Goal: Information Seeking & Learning: Understand process/instructions

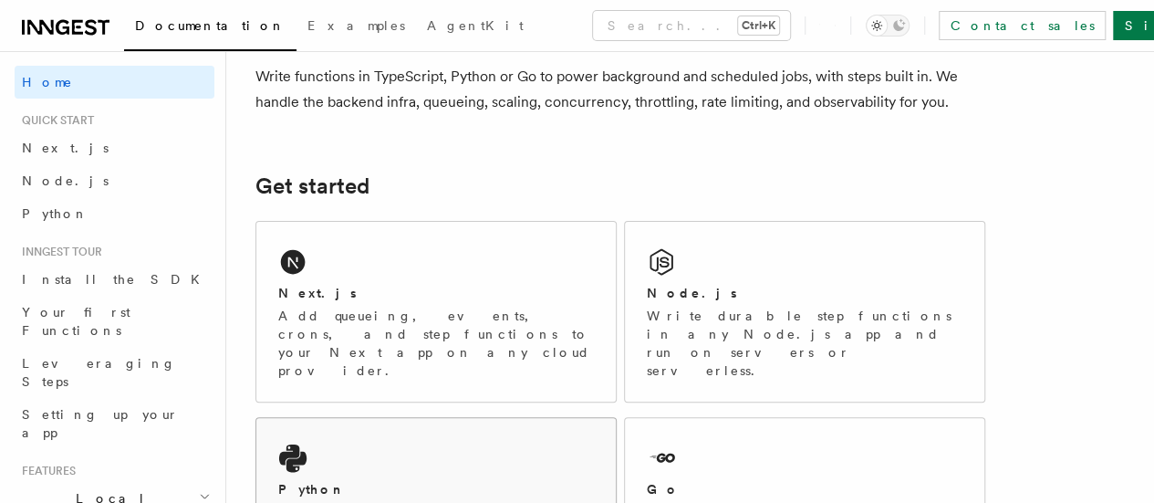
scroll to position [274, 0]
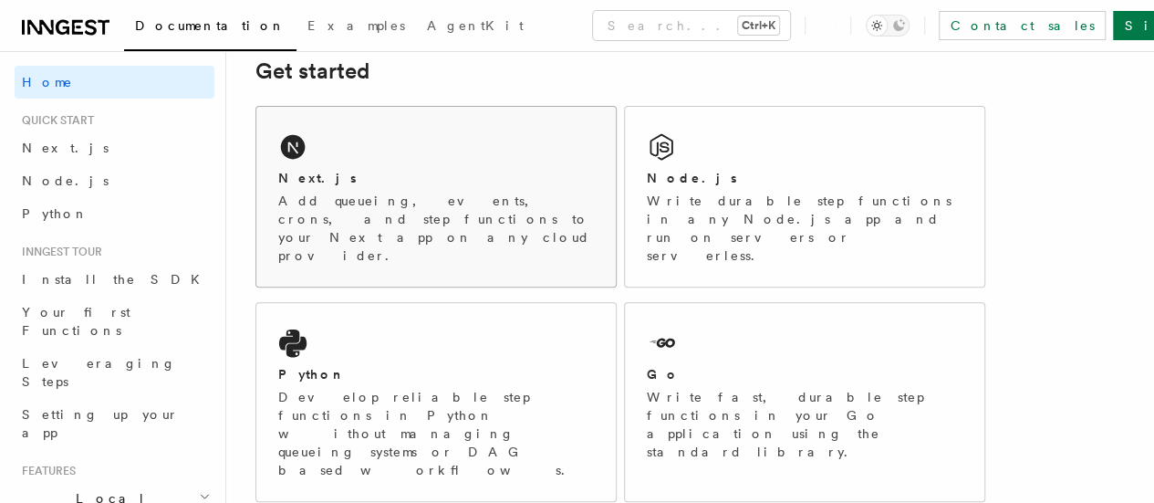
click at [377, 189] on div "Next.js Add queueing, events, crons, and step functions to your Next app on any…" at bounding box center [435, 197] width 359 height 180
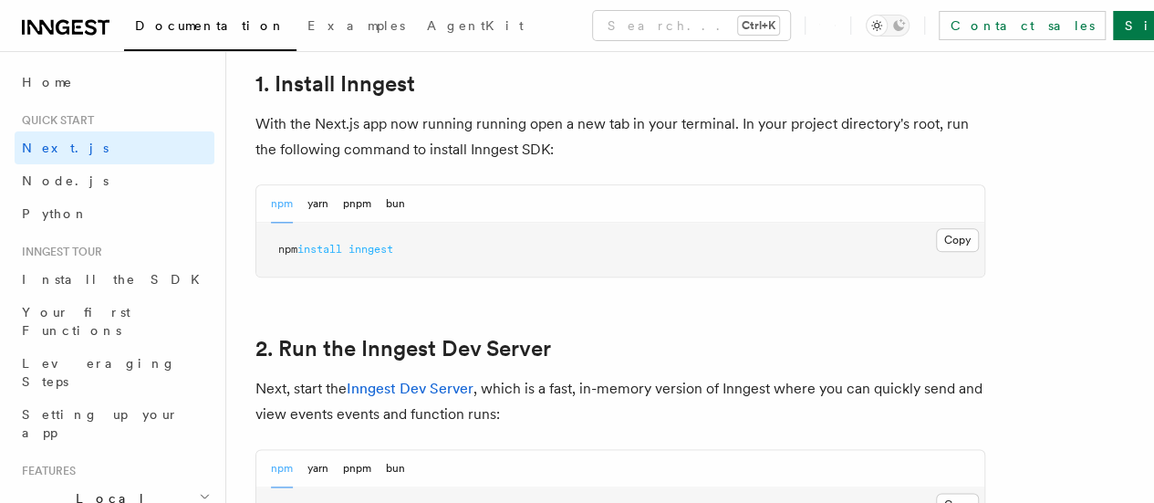
scroll to position [1029, 0]
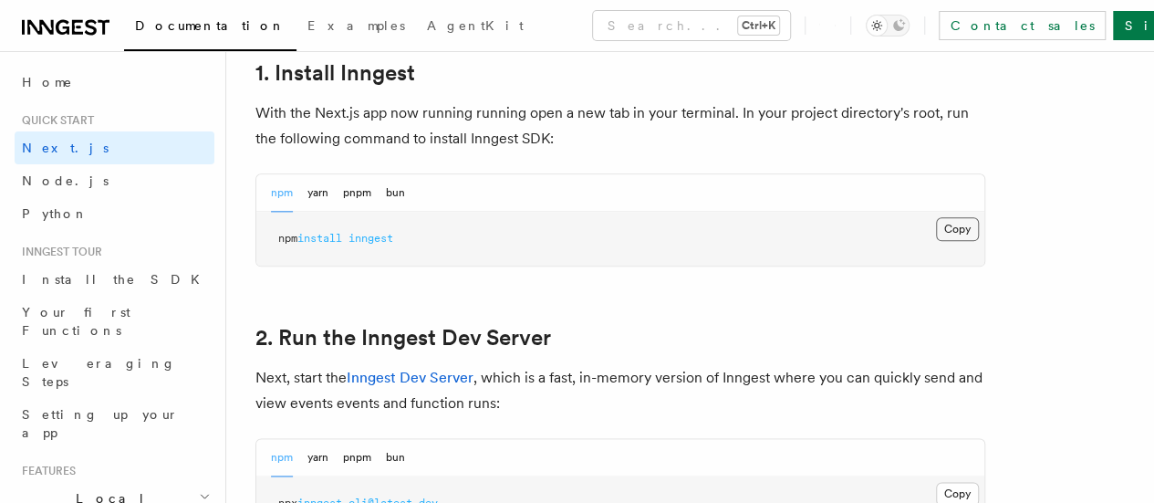
click at [936, 241] on button "Copy Copied" at bounding box center [957, 229] width 43 height 24
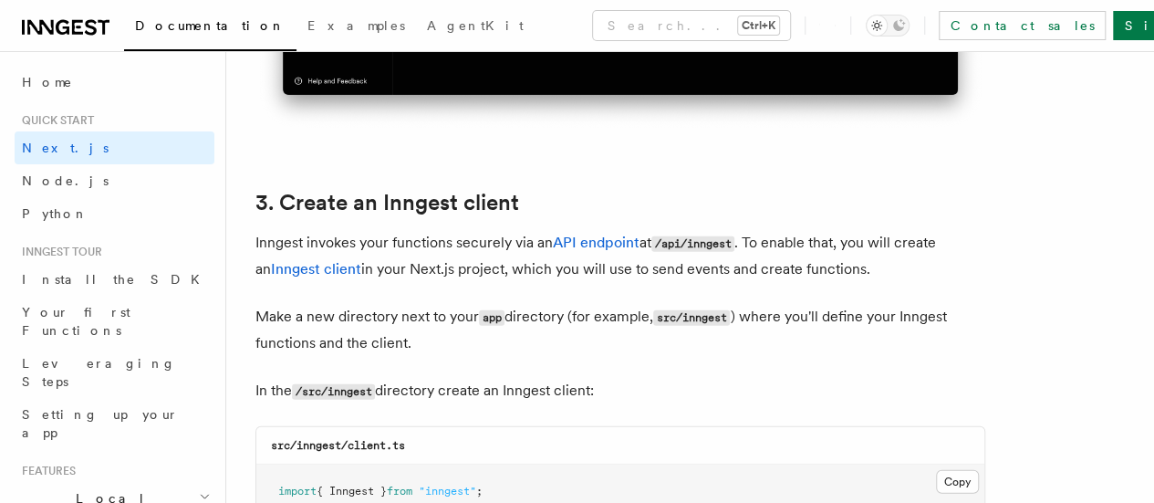
scroll to position [2215, 0]
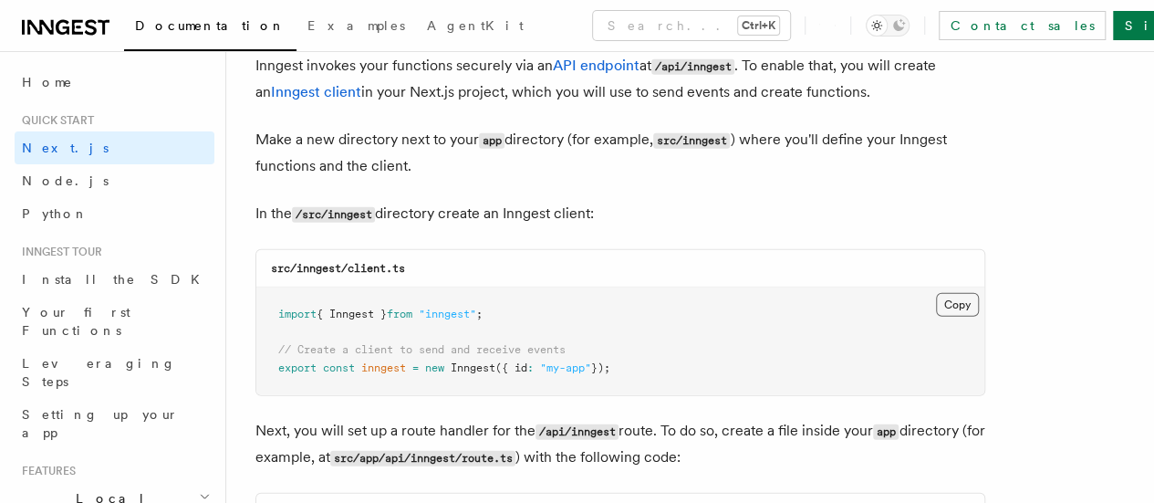
click at [936, 293] on button "Copy Copied" at bounding box center [957, 305] width 43 height 24
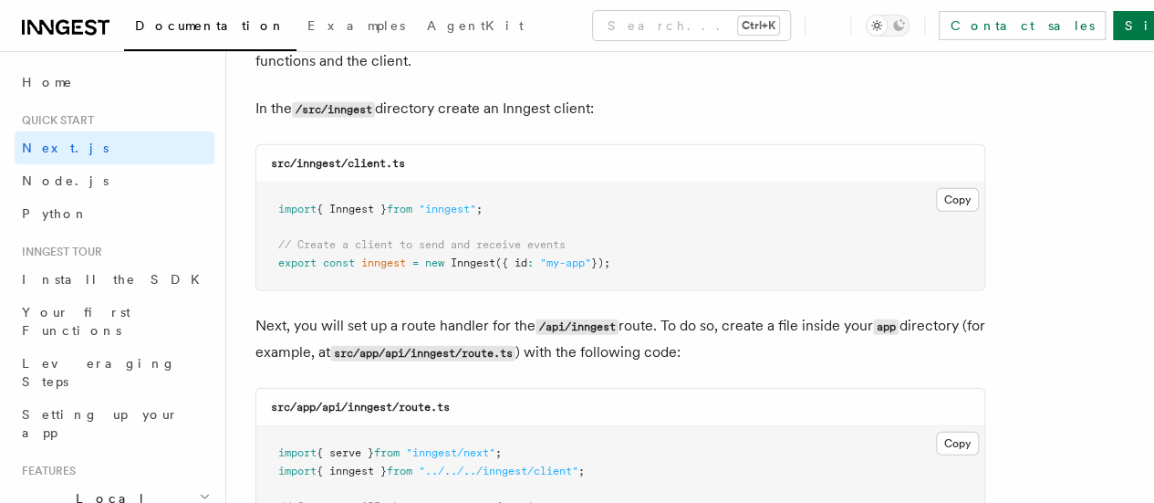
scroll to position [2489, 0]
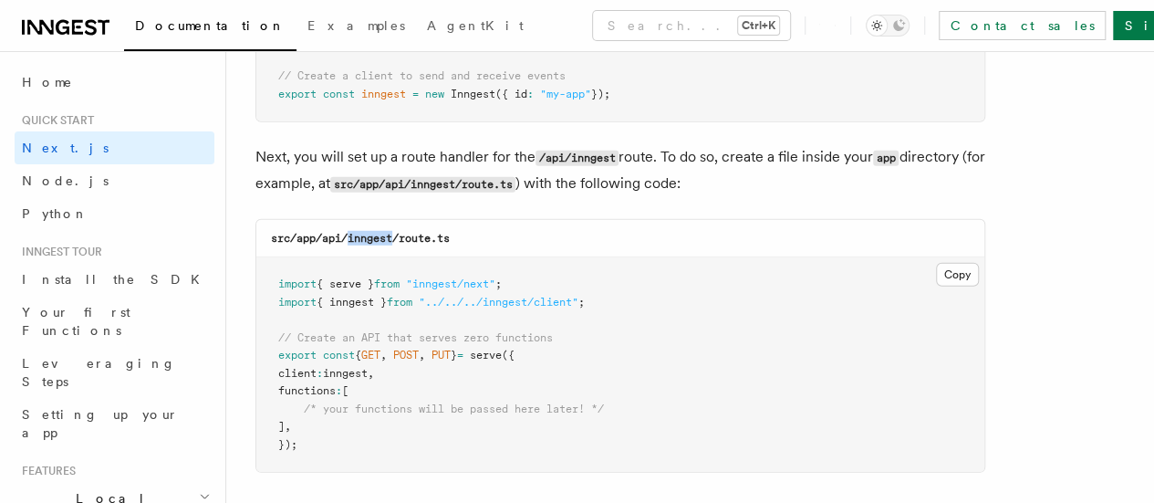
drag, startPoint x: 349, startPoint y: 220, endPoint x: 392, endPoint y: 218, distance: 43.8
click at [392, 232] on code "src/app/api/inngest/route.ts" at bounding box center [360, 238] width 179 height 13
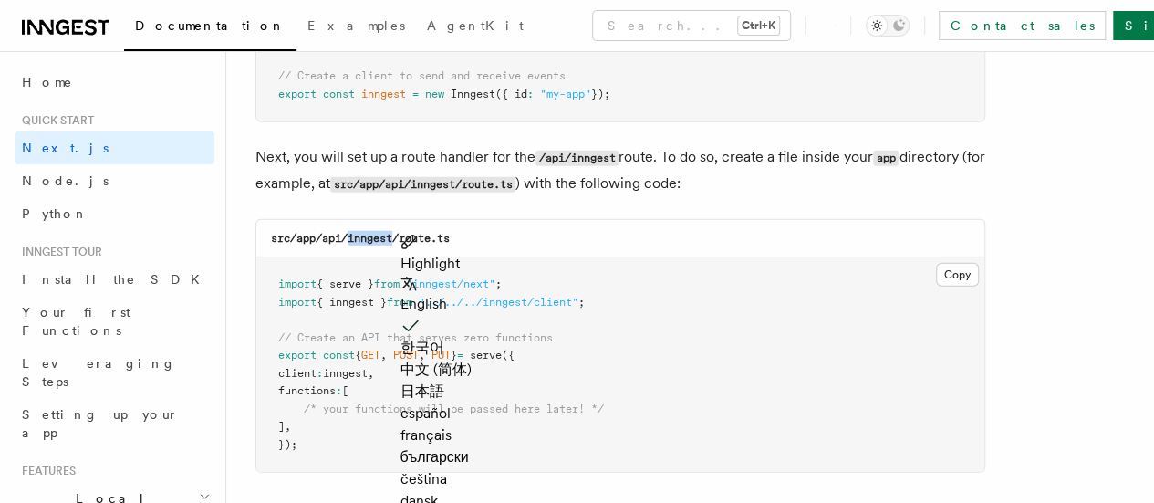
copy code "inngest"
click at [475, 221] on div "src/app/api/inngest/route.ts" at bounding box center [620, 238] width 728 height 37
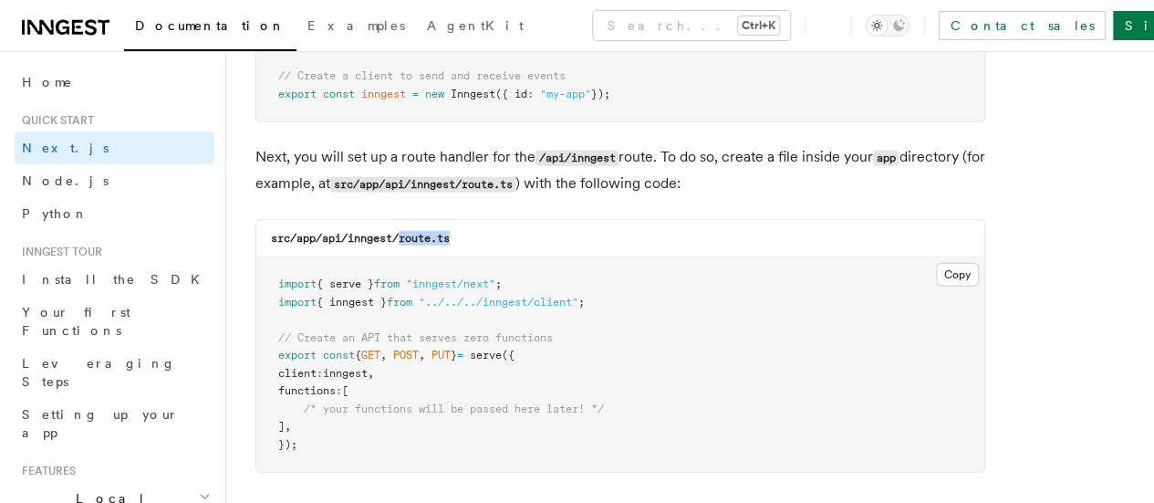
drag, startPoint x: 400, startPoint y: 224, endPoint x: 467, endPoint y: 220, distance: 67.6
click at [467, 220] on div "src/app/api/inngest/route.ts" at bounding box center [620, 238] width 728 height 37
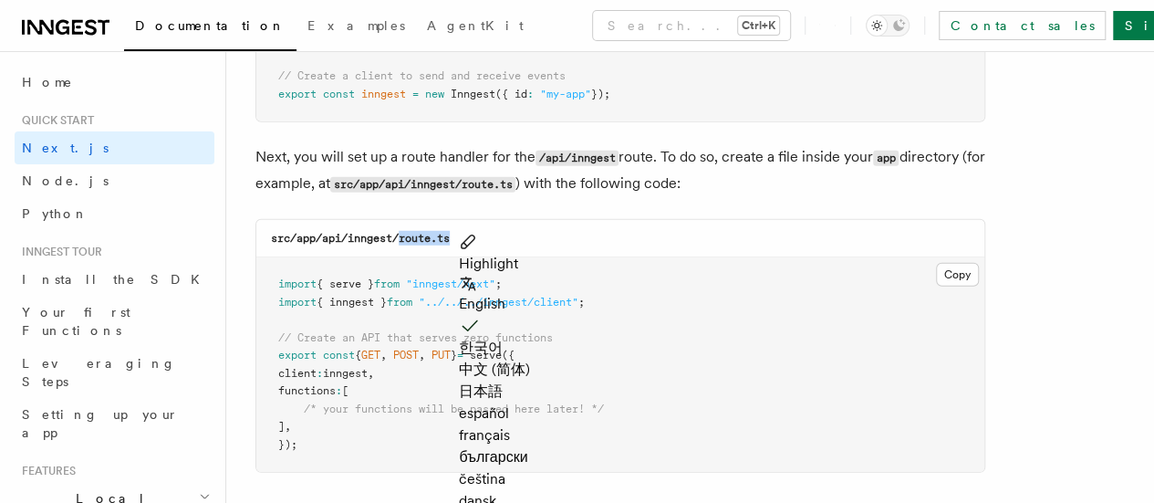
copy code "route.ts"
drag, startPoint x: 388, startPoint y: 435, endPoint x: 436, endPoint y: 391, distance: 65.2
click at [388, 435] on pre "import { serve } from "inngest/next" ; import { inngest } from "../../../innges…" at bounding box center [620, 364] width 728 height 214
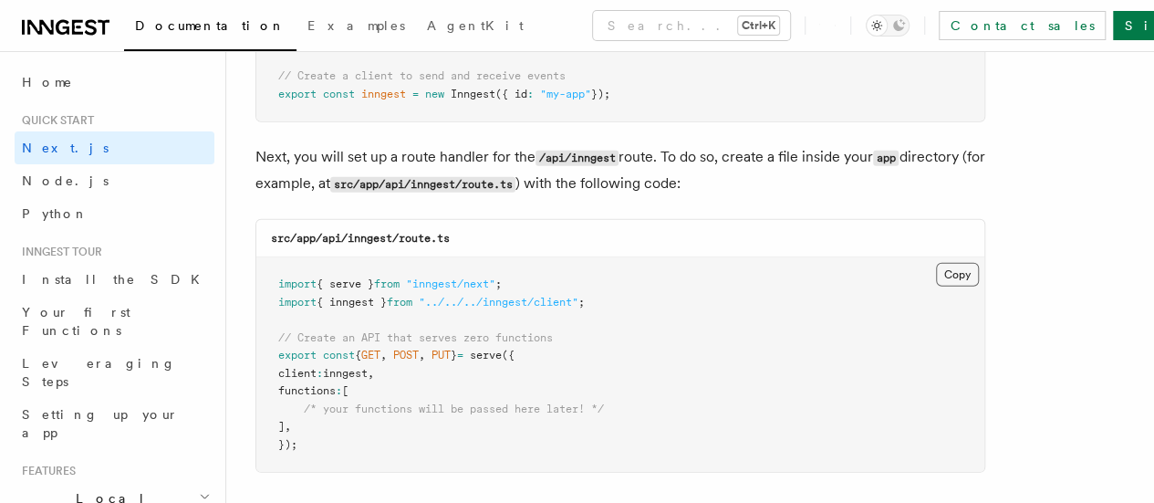
click at [936, 263] on button "Copy Copied" at bounding box center [957, 275] width 43 height 24
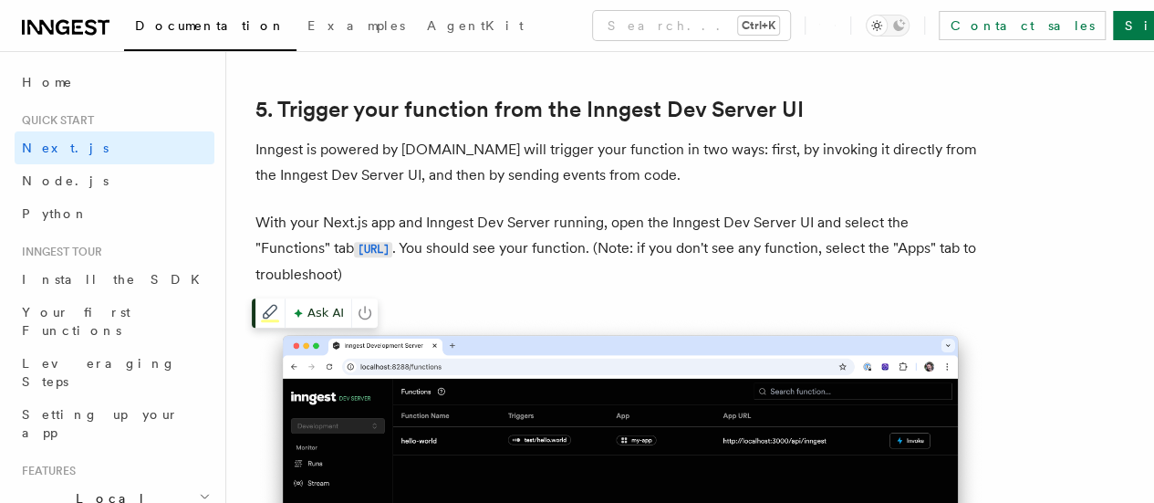
scroll to position [4222, 0]
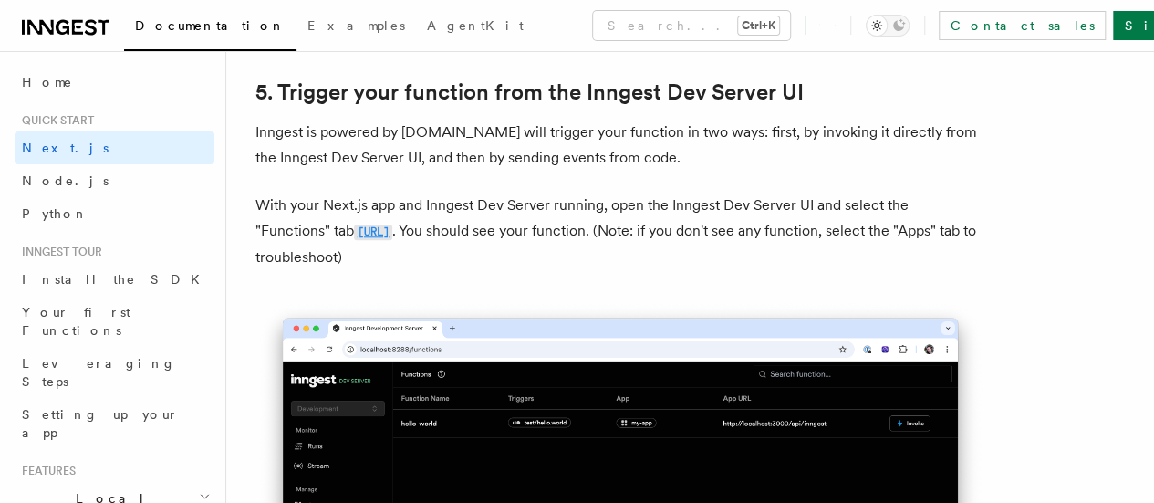
click at [392, 224] on code "http://localhost:8288/functions" at bounding box center [373, 232] width 38 height 16
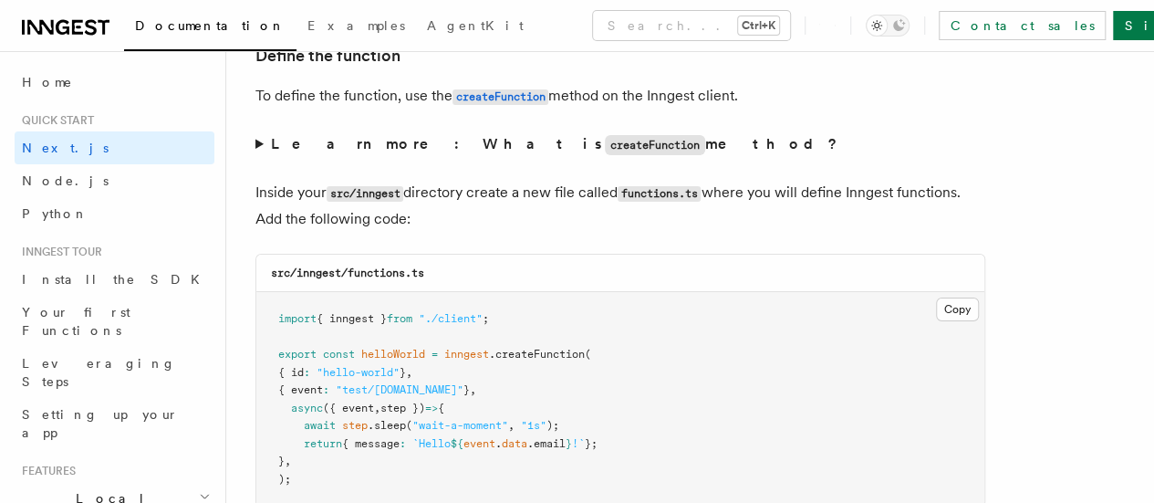
scroll to position [3193, 0]
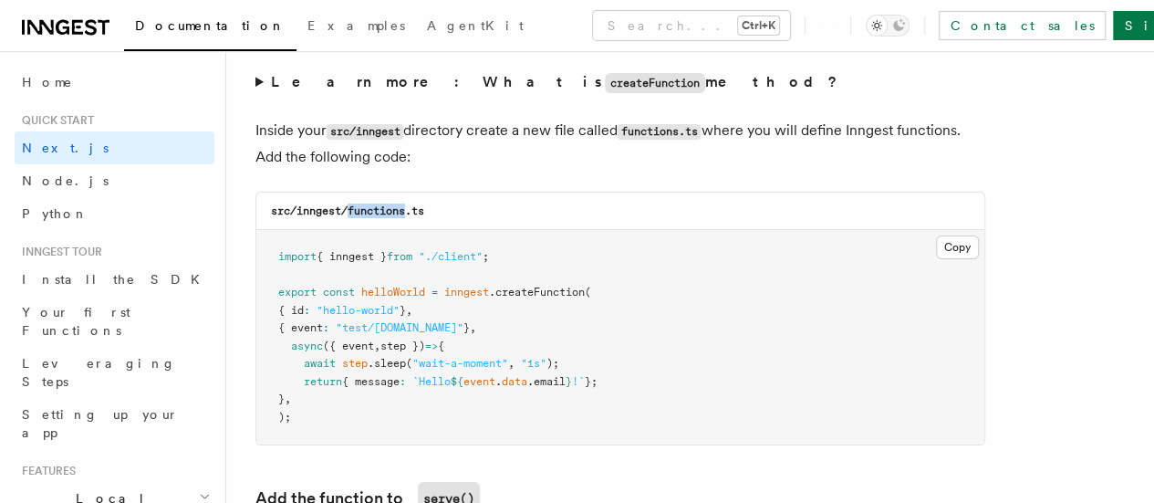
drag, startPoint x: 350, startPoint y: 192, endPoint x: 408, endPoint y: 199, distance: 57.9
click at [408, 204] on code "src/inngest/functions.ts" at bounding box center [347, 210] width 153 height 13
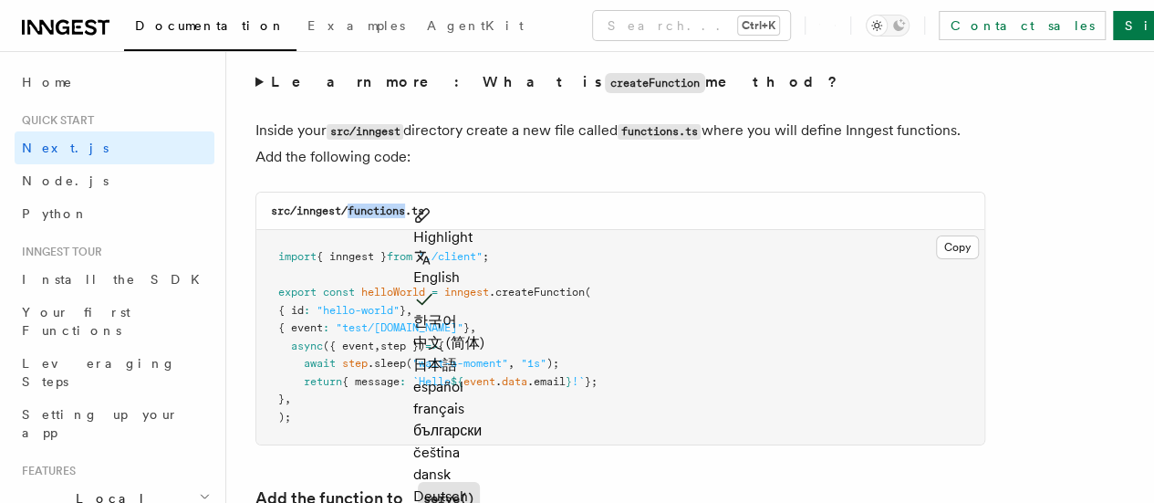
copy code "functions"
